Goal: Information Seeking & Learning: Check status

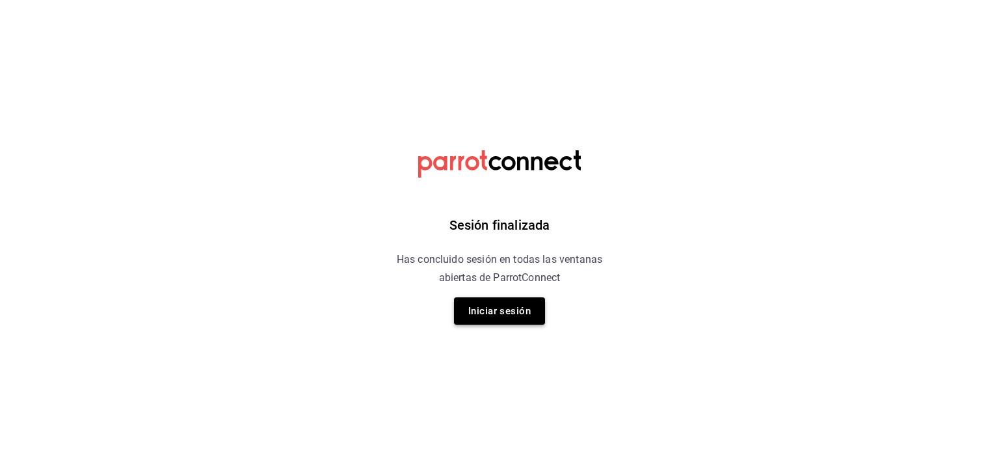
click at [521, 313] on button "Iniciar sesión" at bounding box center [499, 310] width 91 height 27
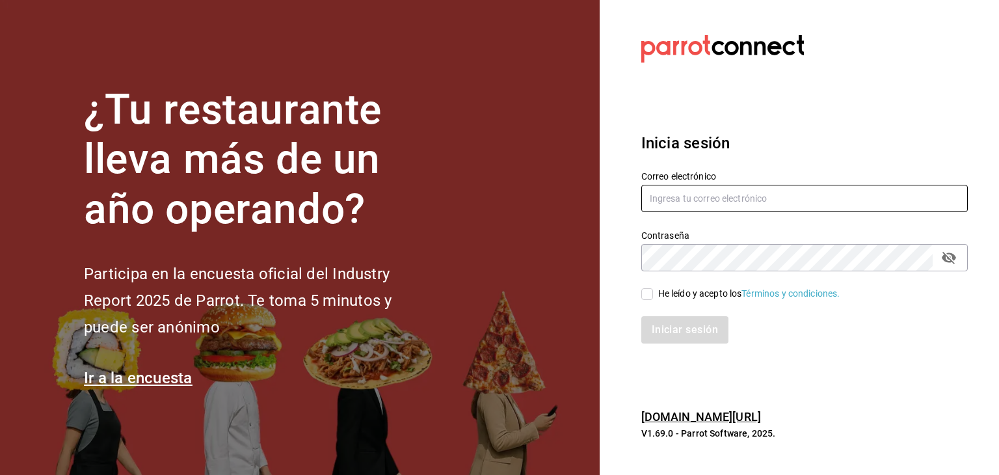
type input "roberto@greenrhino.mx"
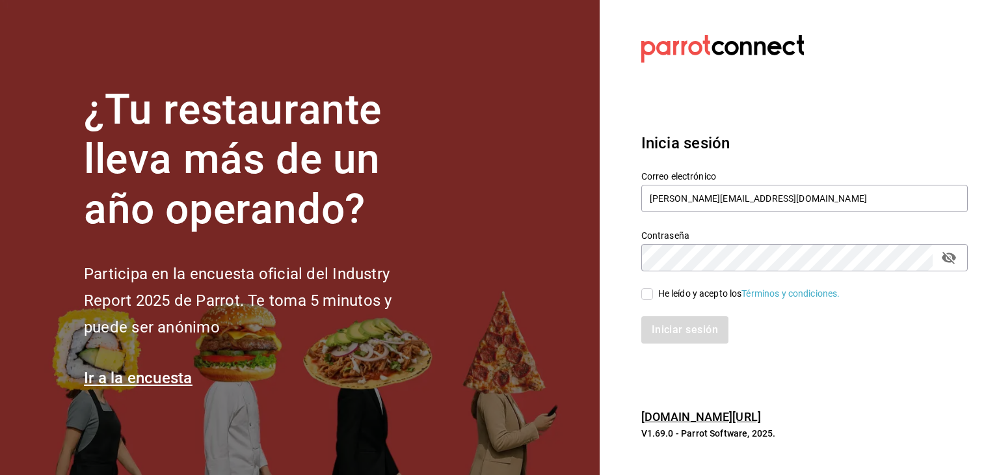
click at [644, 293] on input "He leído y acepto los Términos y condiciones." at bounding box center [647, 294] width 12 height 12
checkbox input "true"
click at [659, 332] on button "Iniciar sesión" at bounding box center [685, 329] width 88 height 27
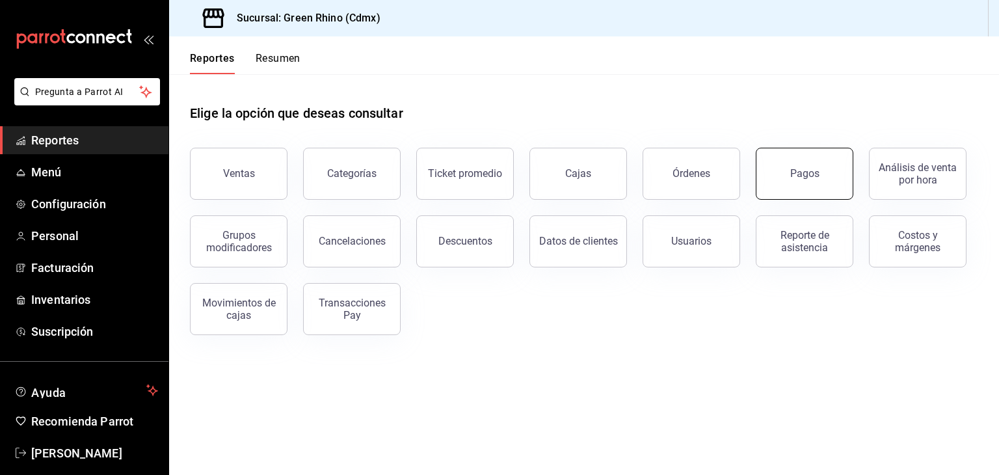
click at [793, 170] on div "Pagos" at bounding box center [804, 173] width 29 height 12
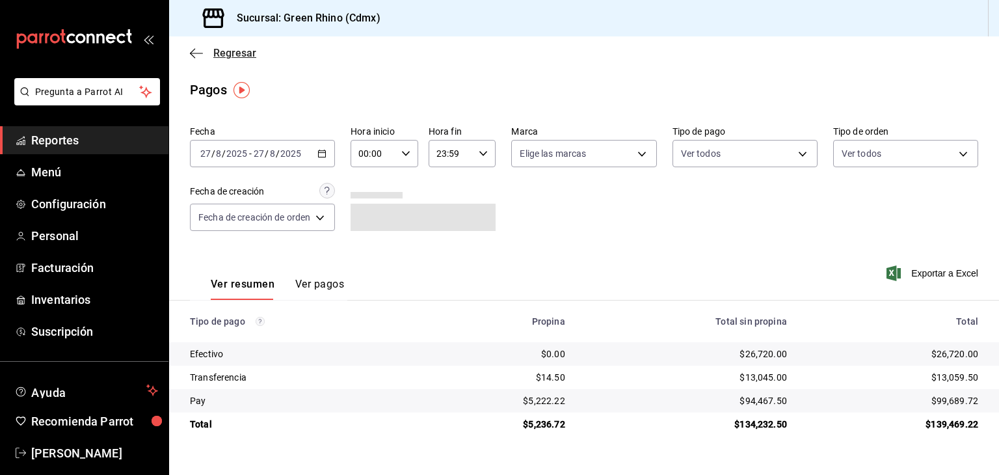
click at [198, 52] on icon "button" at bounding box center [196, 53] width 13 height 12
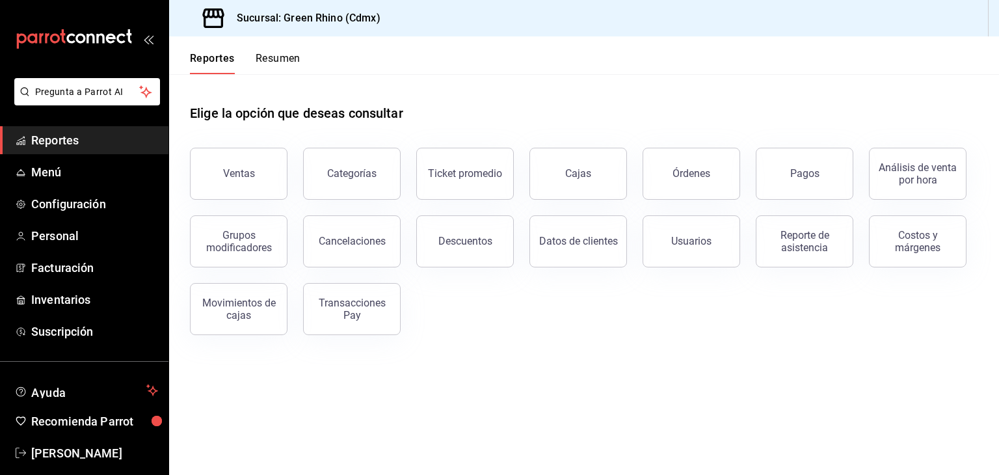
click at [293, 53] on button "Resumen" at bounding box center [278, 63] width 45 height 22
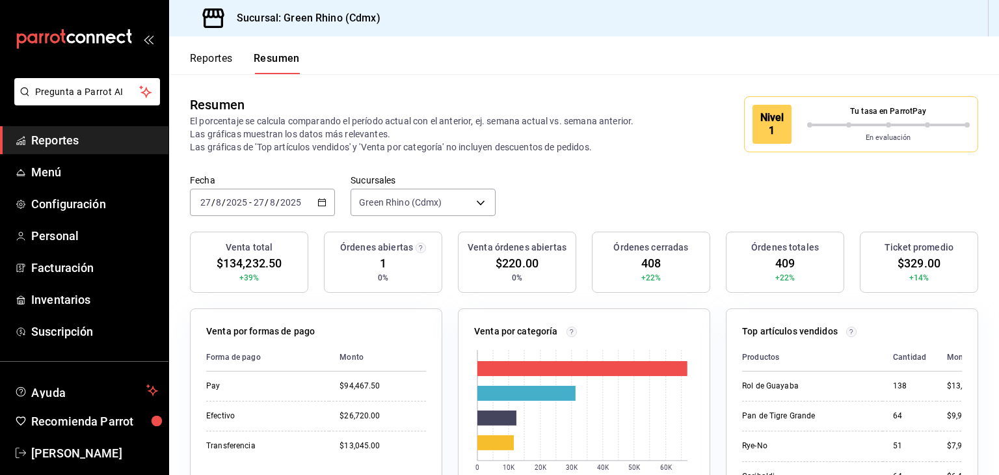
click at [812, 148] on div "Nivel 1 Tu tasa en ParrotPay En evaluación" at bounding box center [861, 124] width 234 height 56
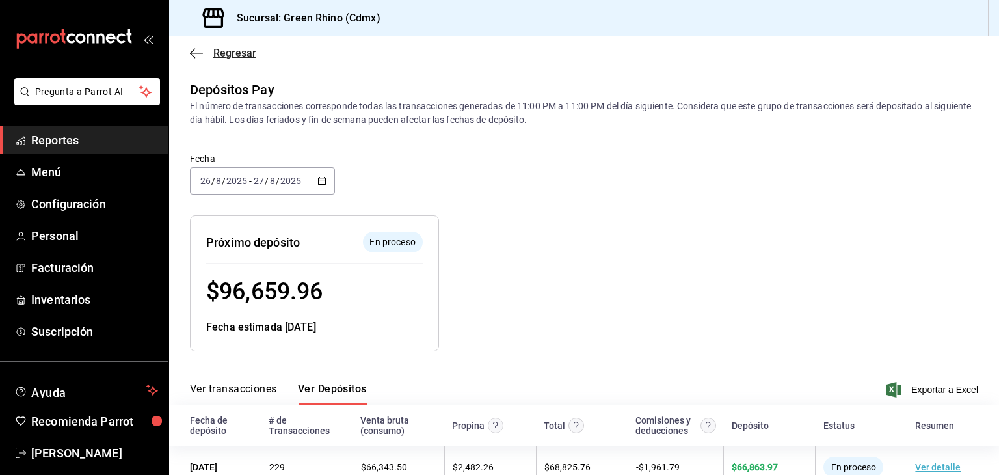
click at [208, 53] on span "Regresar" at bounding box center [223, 53] width 66 height 12
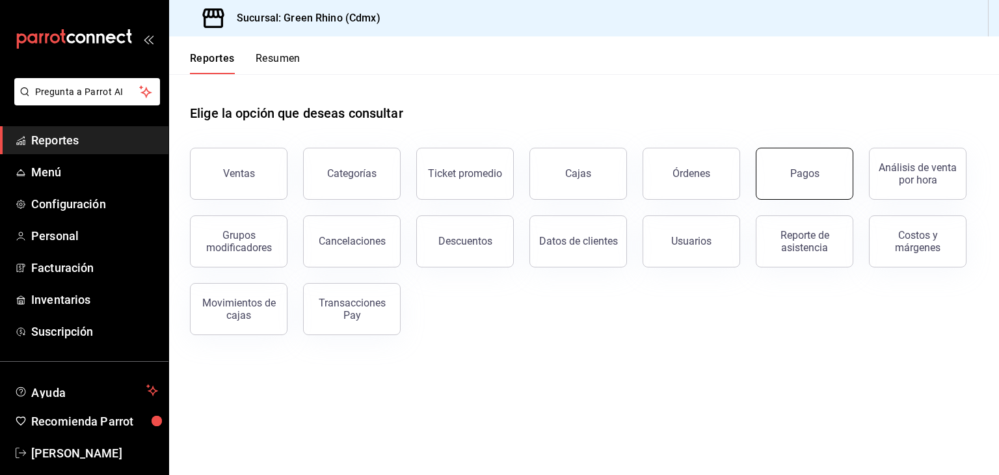
click at [827, 178] on button "Pagos" at bounding box center [805, 174] width 98 height 52
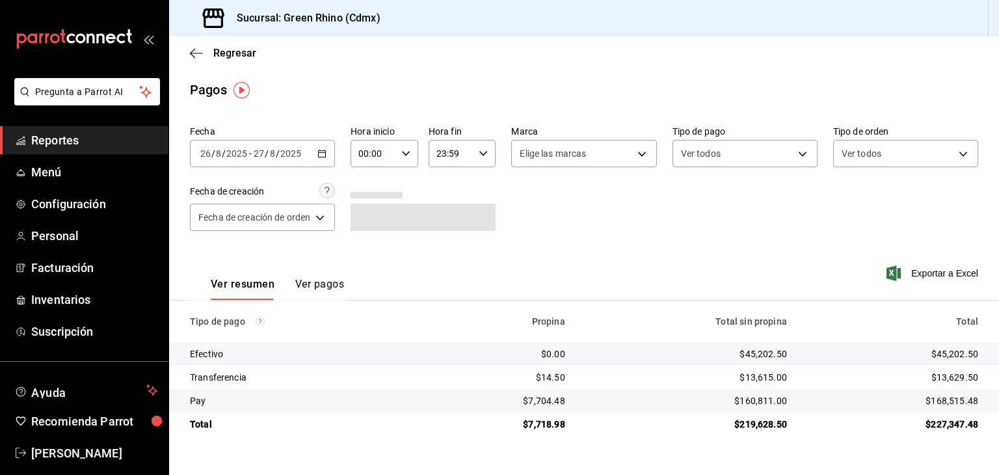
click at [223, 144] on div "[DATE] [DATE] - [DATE] [DATE]" at bounding box center [262, 153] width 145 height 27
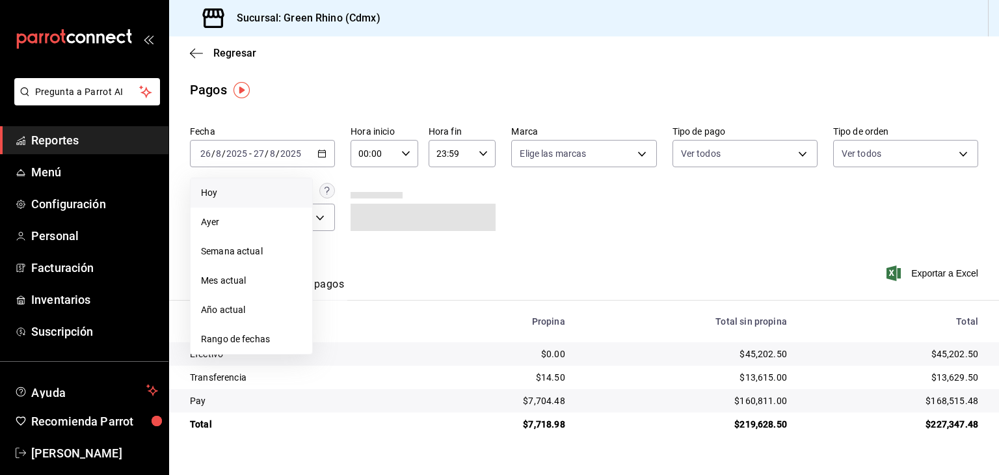
click at [243, 191] on span "Hoy" at bounding box center [251, 193] width 101 height 14
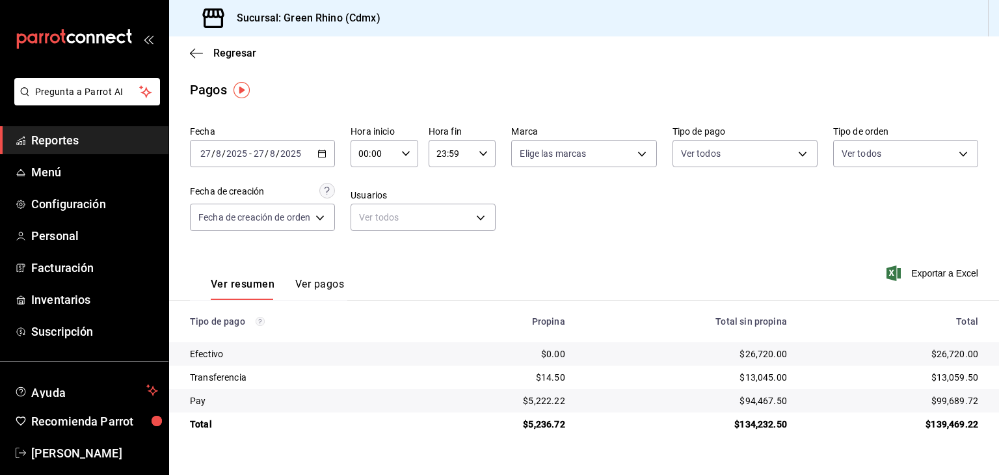
click at [605, 248] on div "Ver resumen Ver pagos Exportar a Excel" at bounding box center [584, 280] width 830 height 69
click at [233, 56] on span "Regresar" at bounding box center [234, 53] width 43 height 12
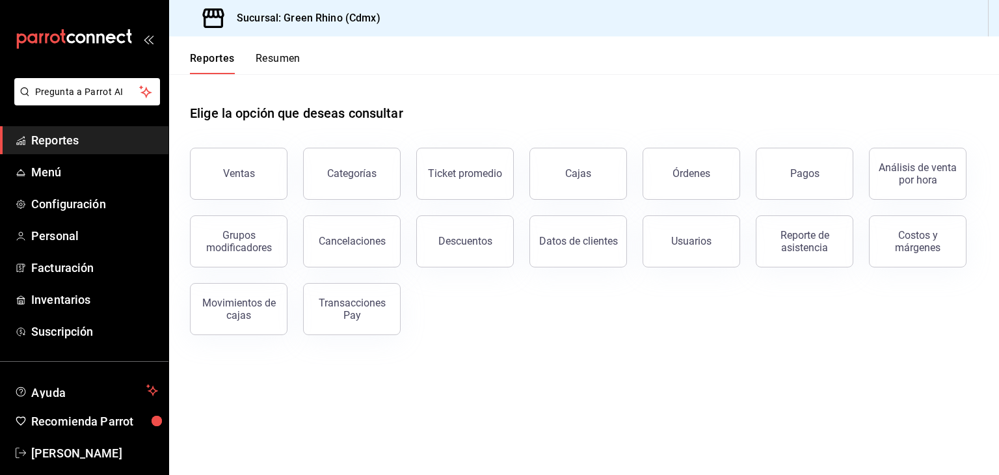
click at [268, 49] on div "Reportes Resumen" at bounding box center [234, 55] width 131 height 38
click at [269, 58] on button "Resumen" at bounding box center [278, 63] width 45 height 22
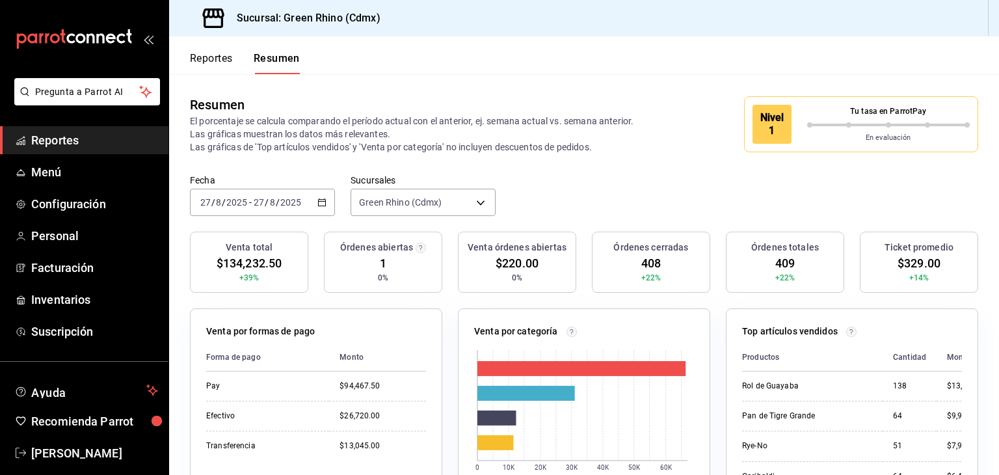
click at [822, 128] on div "En evaluación" at bounding box center [888, 135] width 163 height 16
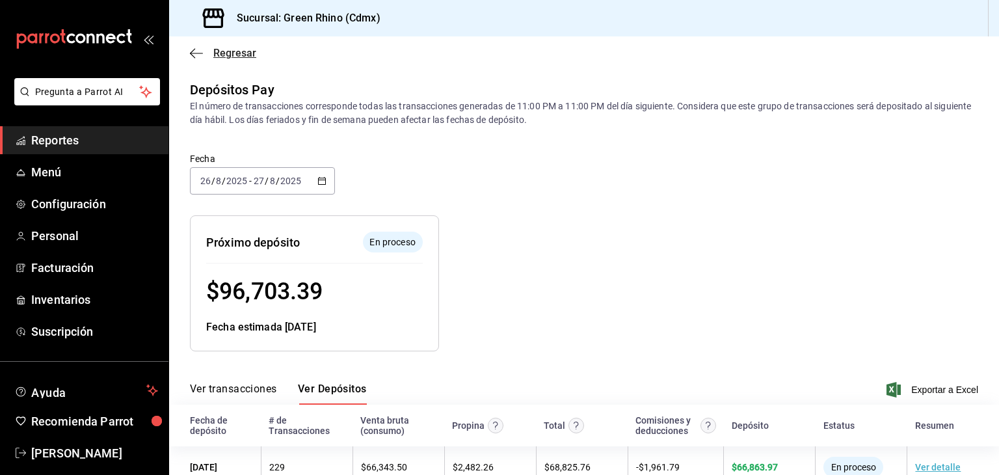
click at [192, 50] on icon "button" at bounding box center [192, 53] width 5 height 10
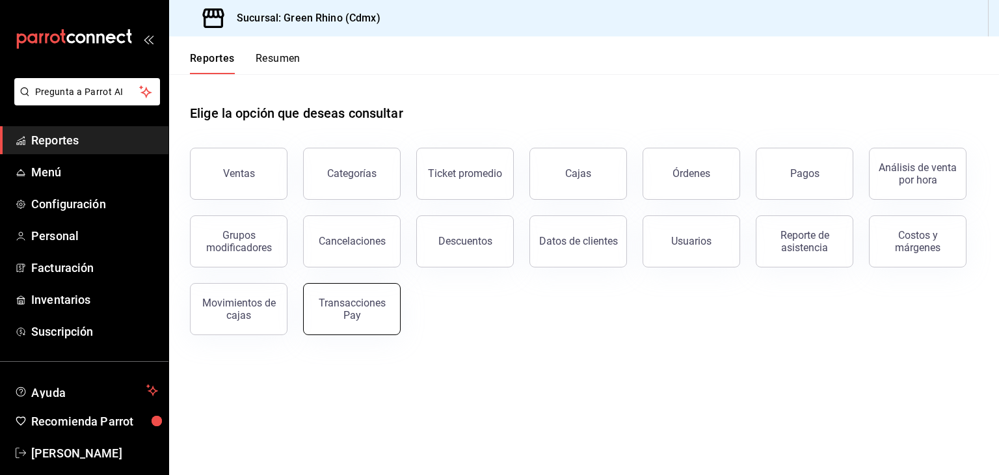
click at [338, 304] on div "Transacciones Pay" at bounding box center [351, 309] width 81 height 25
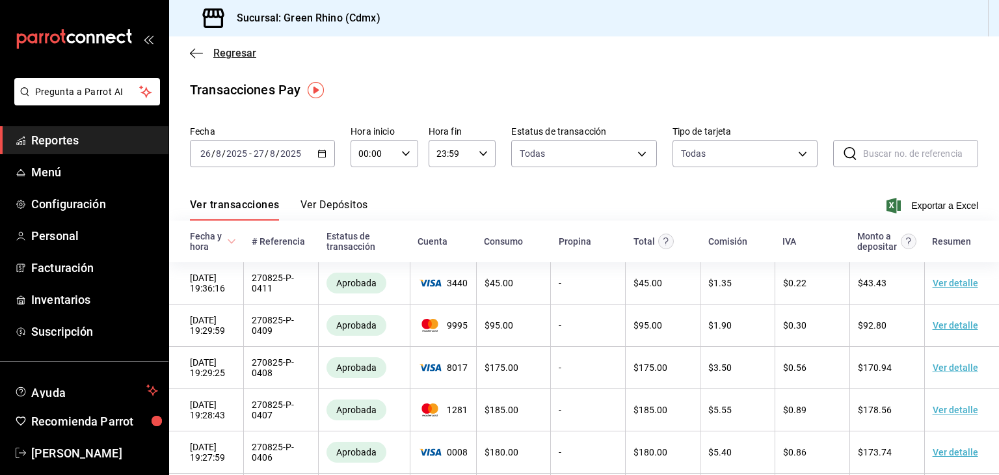
click at [198, 47] on span "Regresar" at bounding box center [223, 53] width 66 height 12
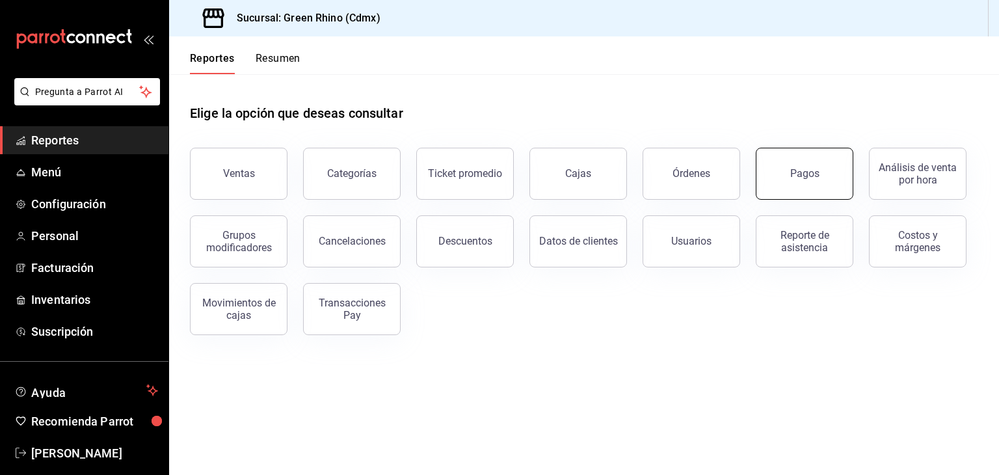
click at [824, 171] on button "Pagos" at bounding box center [805, 174] width 98 height 52
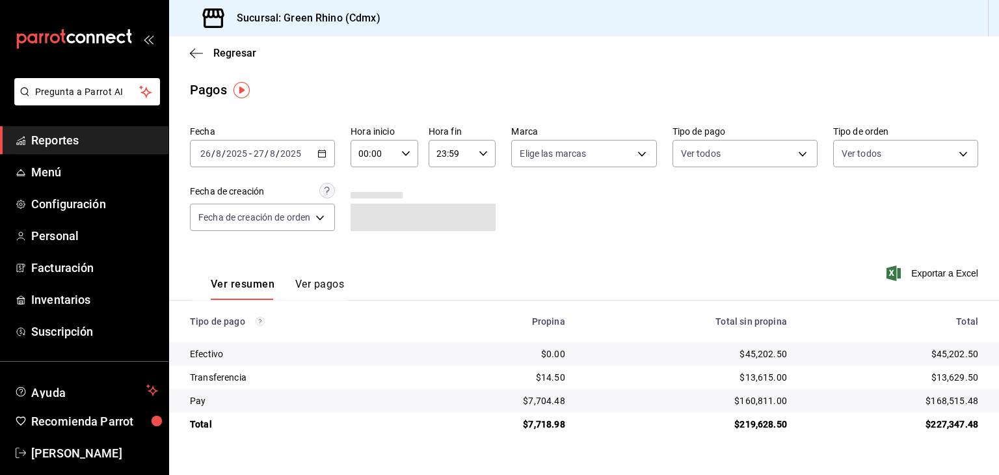
click at [306, 142] on div "[DATE] [DATE] - [DATE] [DATE]" at bounding box center [262, 153] width 145 height 27
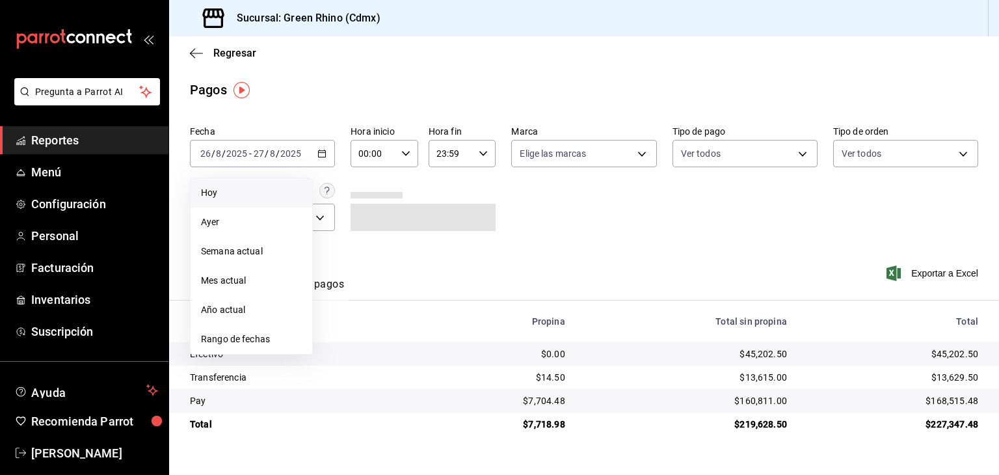
click at [276, 204] on li "Hoy" at bounding box center [252, 192] width 122 height 29
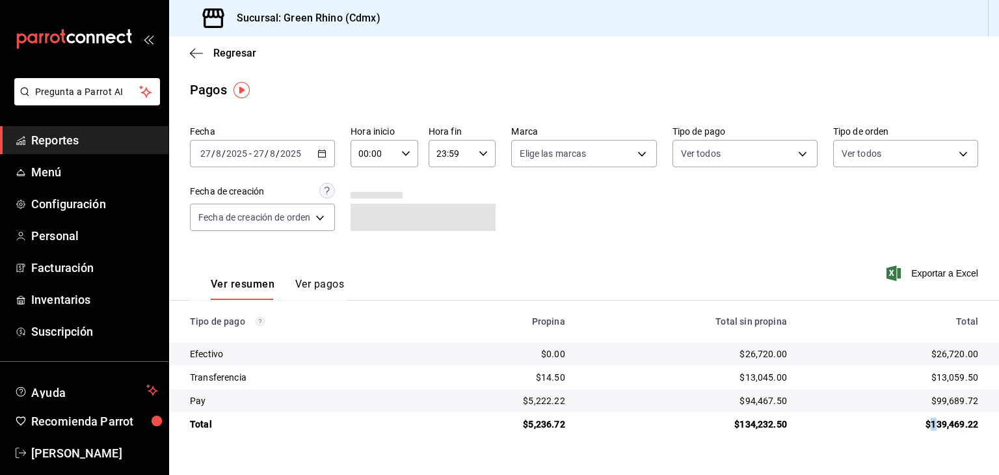
drag, startPoint x: 932, startPoint y: 427, endPoint x: 939, endPoint y: 430, distance: 7.9
click at [938, 430] on div "$139,469.22" at bounding box center [893, 423] width 170 height 13
click at [939, 432] on td "$139,469.22" at bounding box center [898, 423] width 202 height 23
click at [942, 432] on td "$139,469.22" at bounding box center [898, 423] width 202 height 23
drag, startPoint x: 978, startPoint y: 404, endPoint x: 938, endPoint y: 406, distance: 40.4
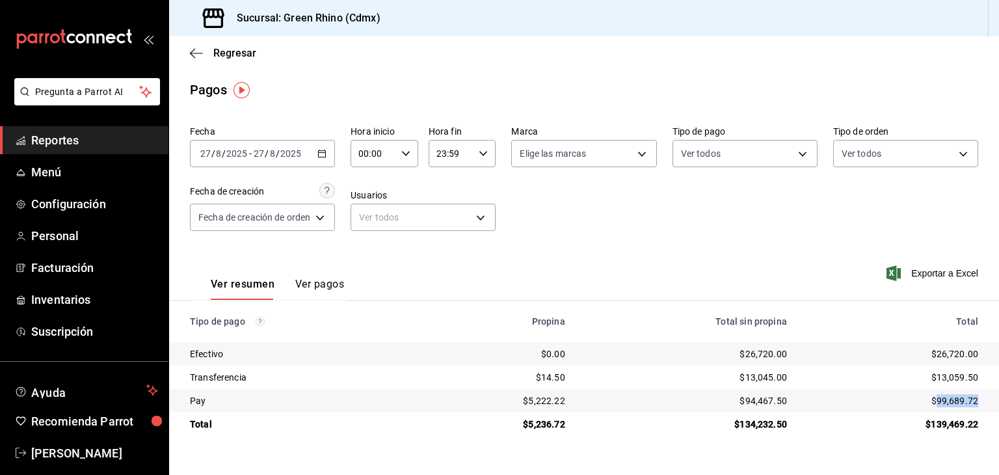
click at [938, 406] on td "$99,689.72" at bounding box center [898, 400] width 202 height 23
copy div "99,689.72"
drag, startPoint x: 734, startPoint y: 362, endPoint x: 744, endPoint y: 362, distance: 9.8
click at [744, 362] on tr "Efectivo $0.00 $26,720.00 $26,720.00" at bounding box center [584, 353] width 830 height 23
copy div "26,720.00"
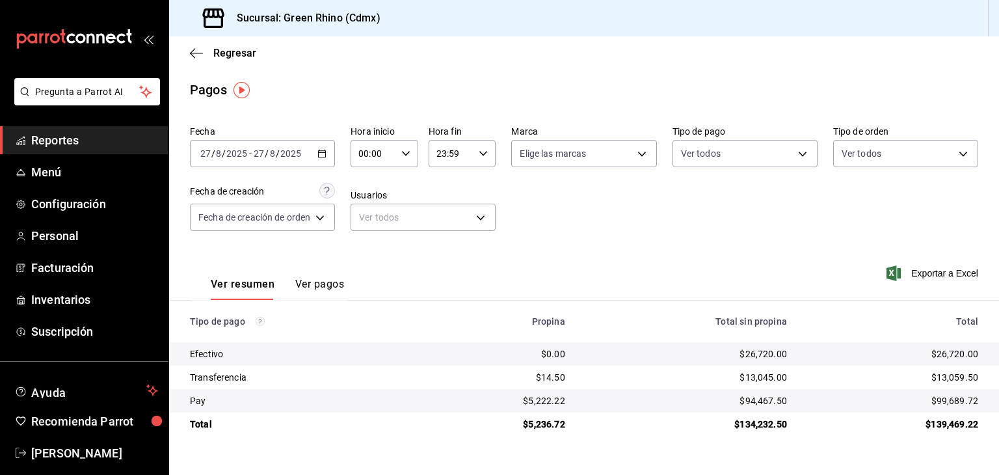
click at [559, 254] on div "Ver resumen Ver pagos Exportar a Excel" at bounding box center [584, 280] width 830 height 69
click at [234, 70] on main "Regresar Pagos Fecha [DATE] [DATE] - [DATE] [DATE] Hora inicio 00:00 Hora inici…" at bounding box center [584, 255] width 830 height 438
click at [234, 60] on div "Regresar" at bounding box center [584, 52] width 830 height 33
click at [234, 56] on span "Regresar" at bounding box center [234, 53] width 43 height 12
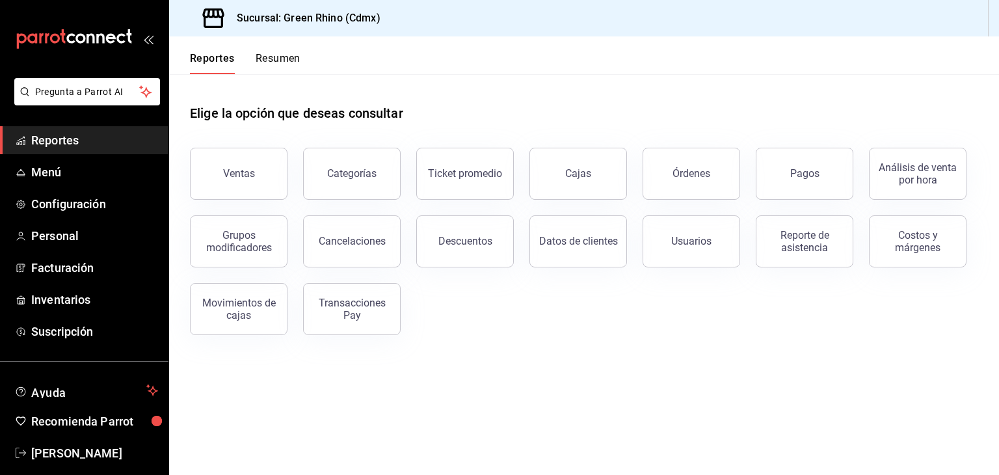
click at [278, 55] on button "Resumen" at bounding box center [278, 63] width 45 height 22
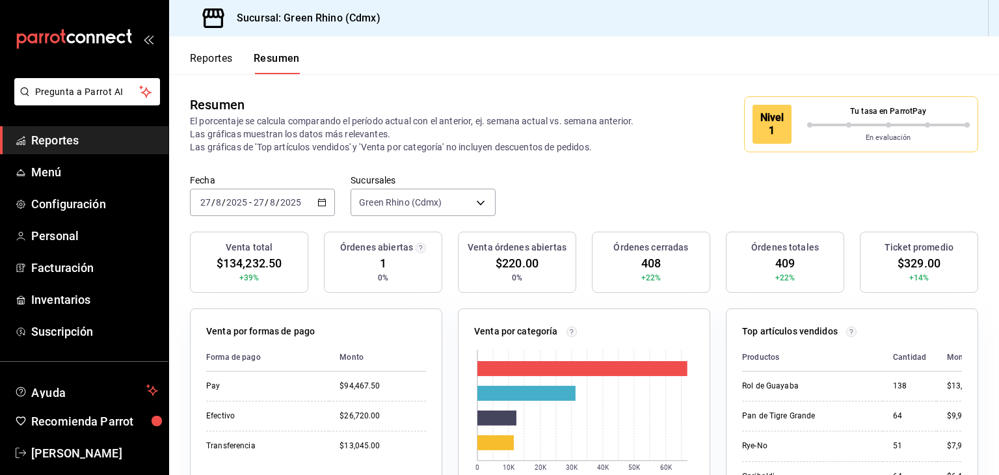
click at [193, 55] on button "Reportes" at bounding box center [211, 63] width 43 height 22
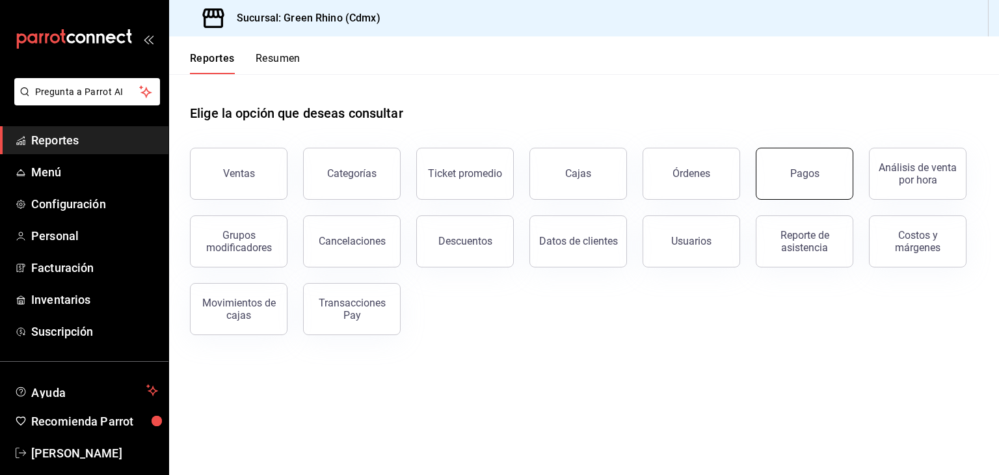
click at [825, 169] on button "Pagos" at bounding box center [805, 174] width 98 height 52
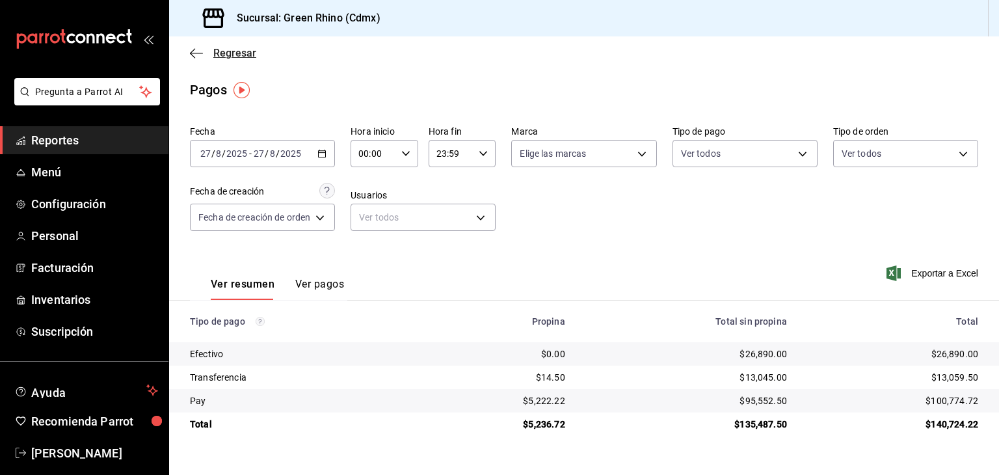
click at [209, 56] on span "Regresar" at bounding box center [223, 53] width 66 height 12
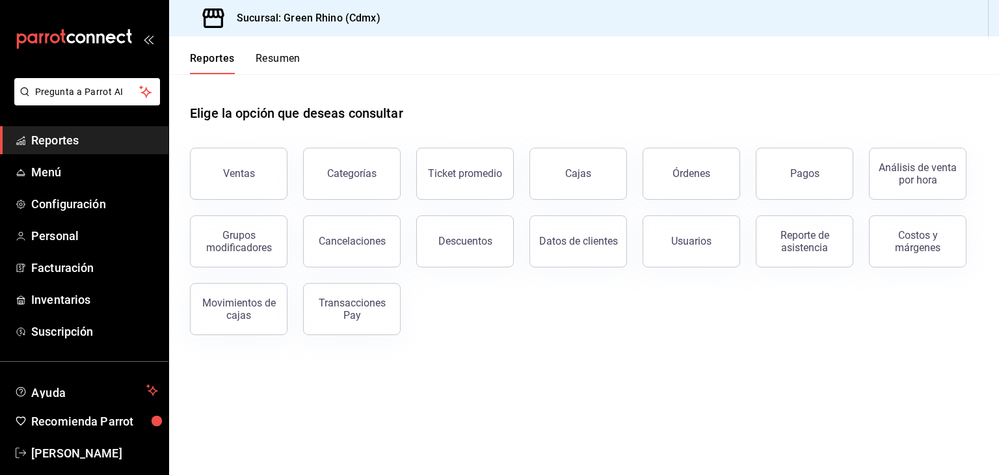
click at [263, 64] on button "Resumen" at bounding box center [278, 63] width 45 height 22
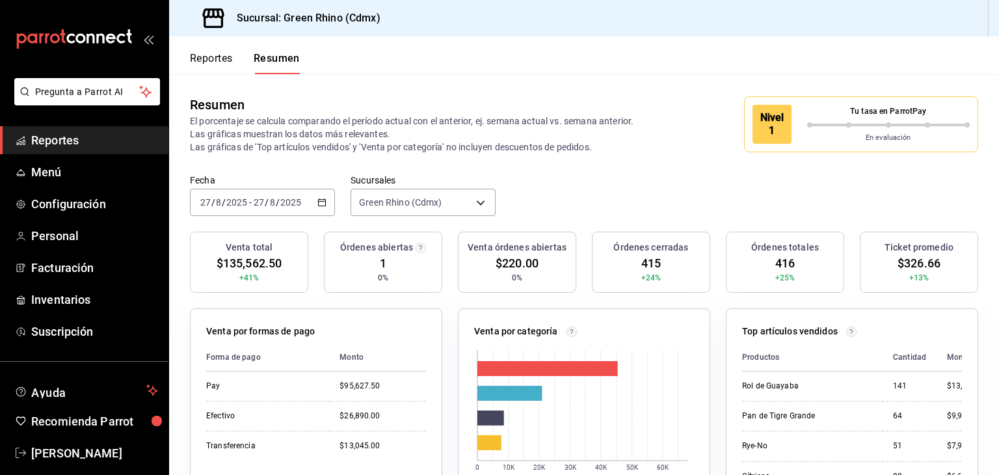
click at [806, 148] on div "Nivel 1 Tu tasa en ParrotPay En evaluación" at bounding box center [861, 124] width 234 height 56
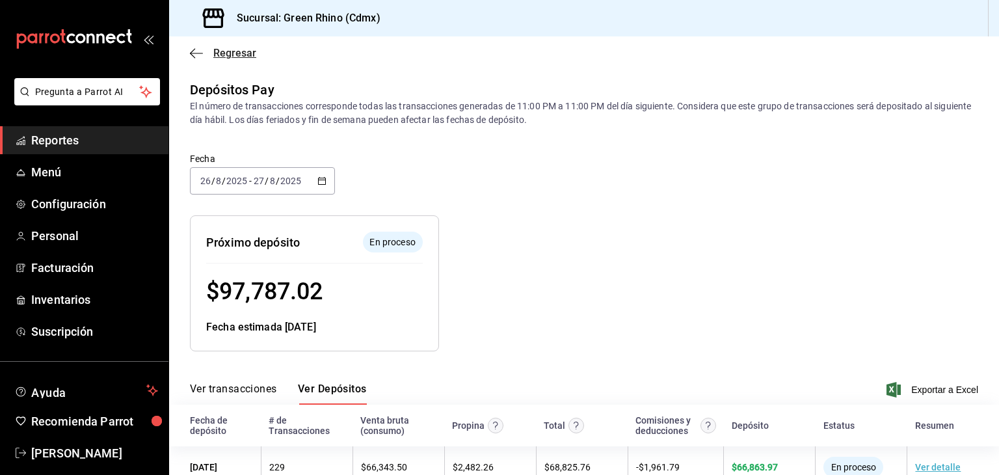
click at [190, 58] on icon "button" at bounding box center [196, 53] width 13 height 12
